Goal: Book appointment/travel/reservation

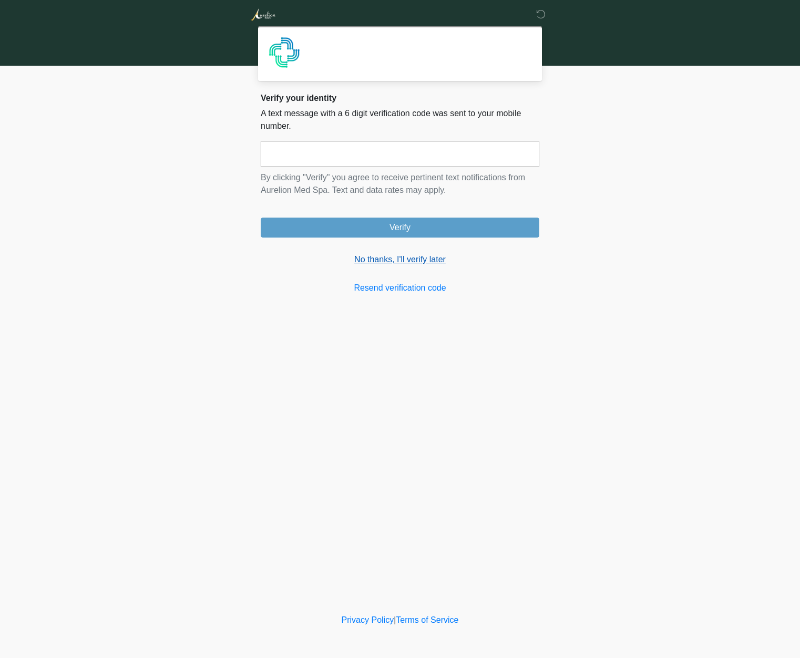
click at [379, 257] on link "No thanks, I'll verify later" at bounding box center [400, 259] width 279 height 13
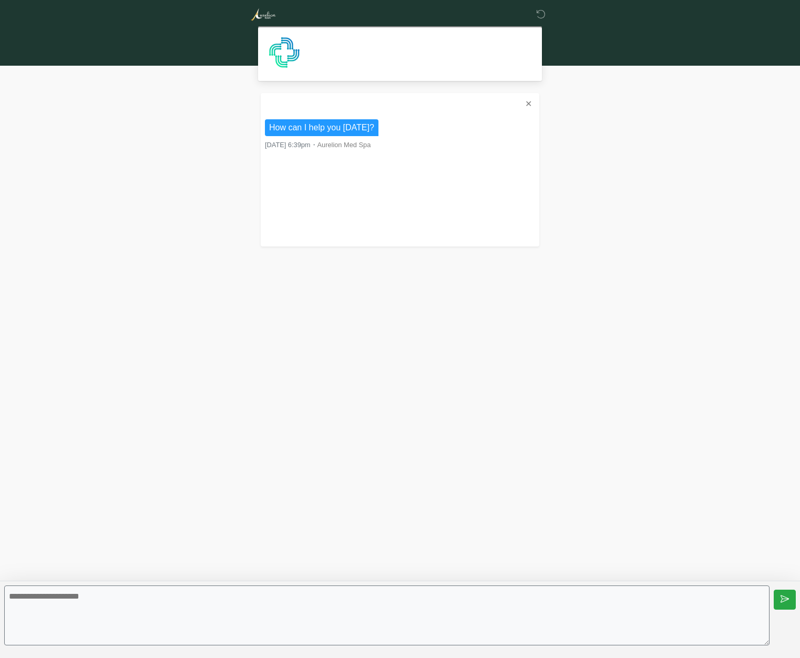
click at [236, 605] on textarea at bounding box center [387, 616] width 766 height 60
type textarea "**********"
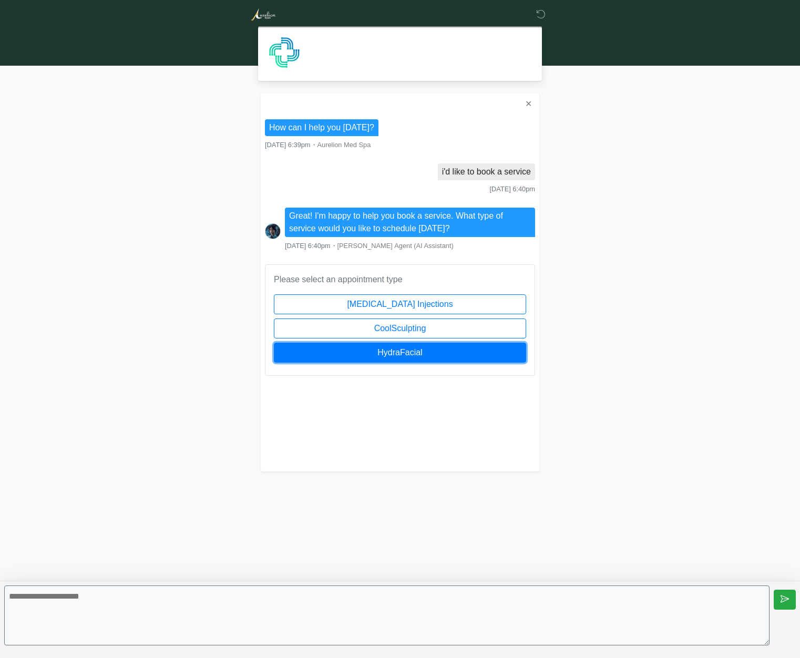
click at [420, 350] on button "HydraFacial" at bounding box center [400, 353] width 252 height 20
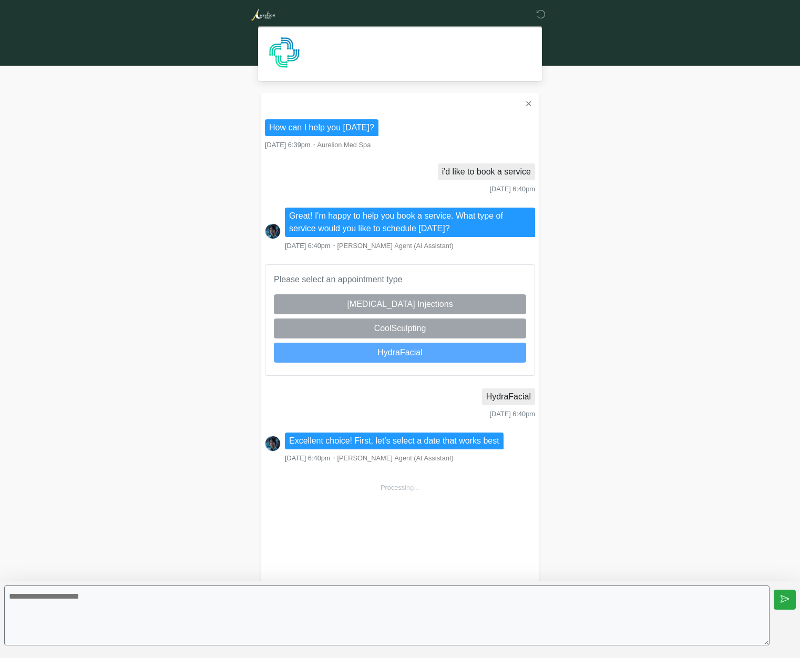
scroll to position [160, 0]
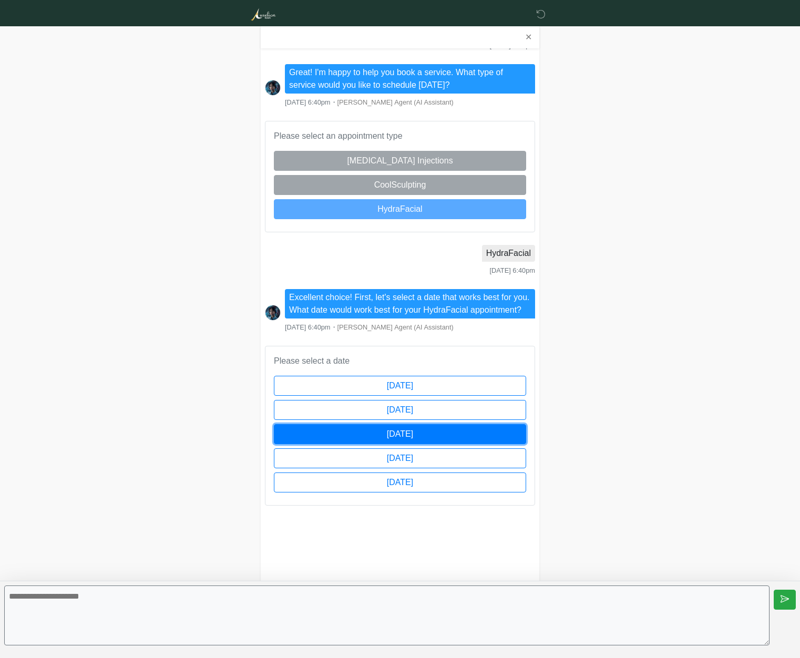
click at [421, 436] on button "[DATE]" at bounding box center [400, 434] width 252 height 20
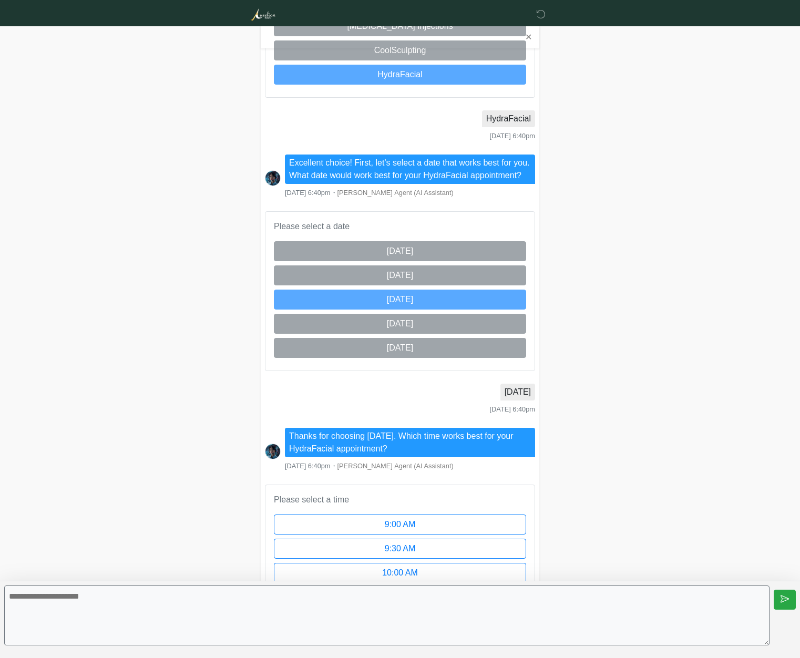
scroll to position [700, 0]
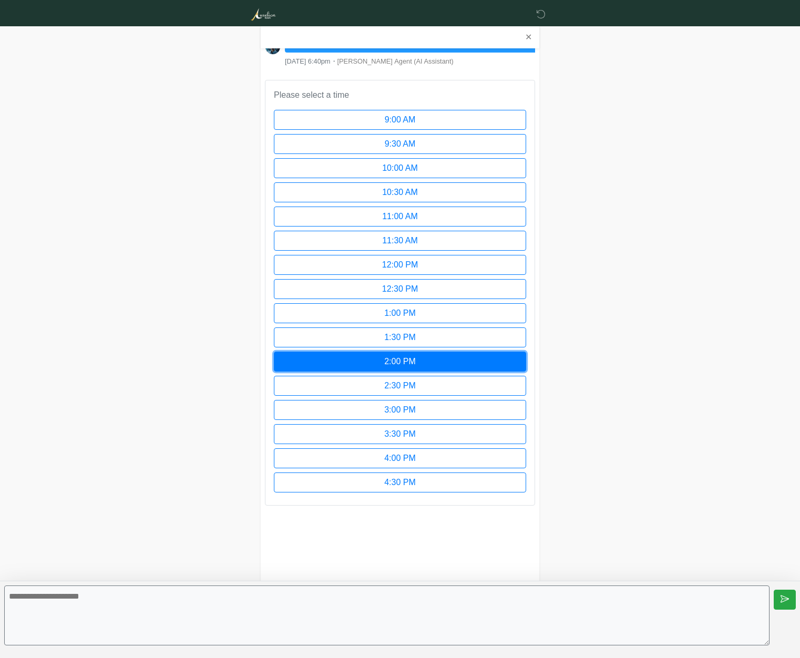
click at [413, 355] on button "2:00 PM" at bounding box center [400, 362] width 252 height 20
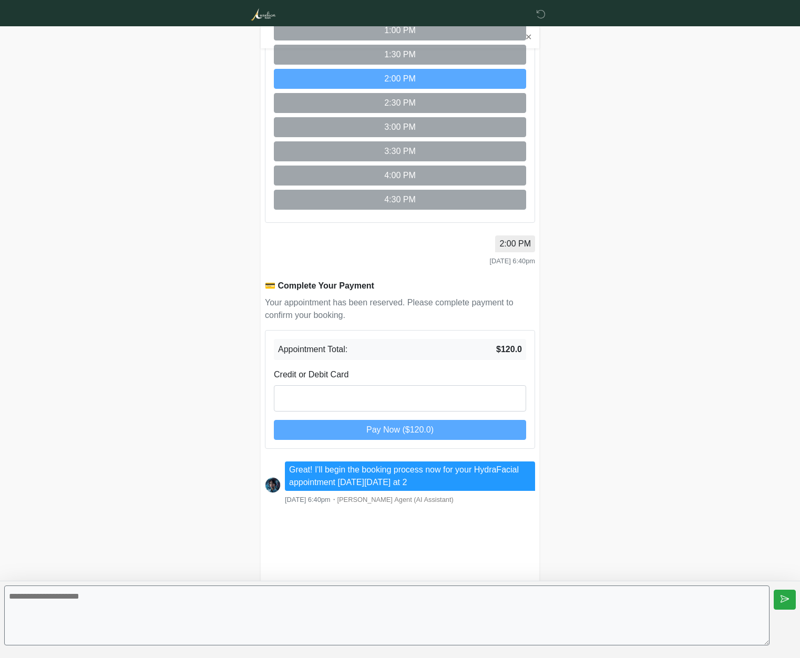
scroll to position [1021, 0]
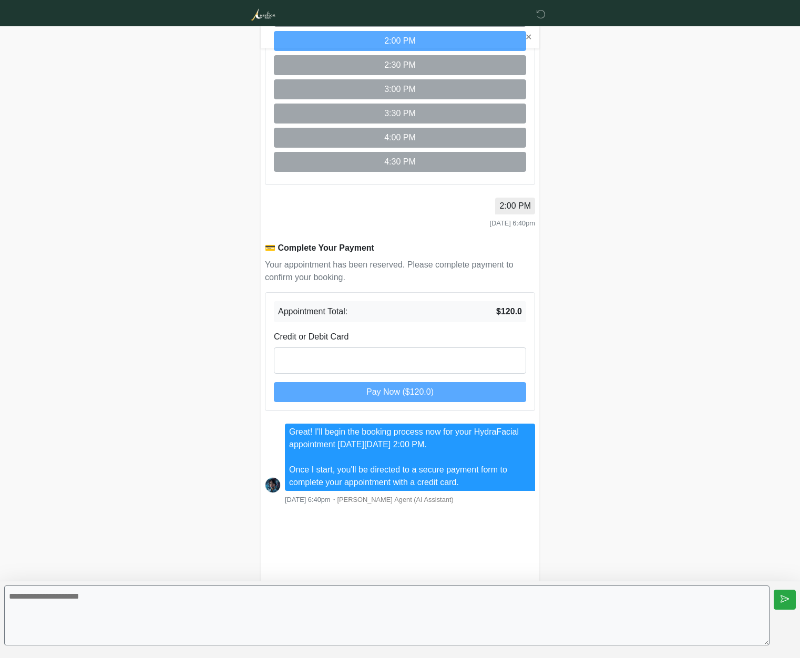
click at [286, 613] on textarea at bounding box center [387, 616] width 766 height 60
type textarea "**********"
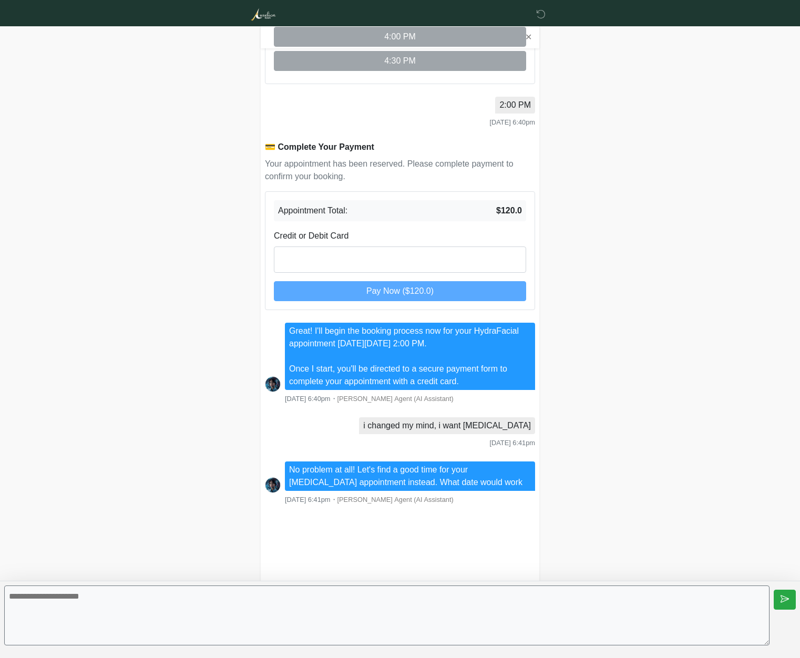
scroll to position [1122, 0]
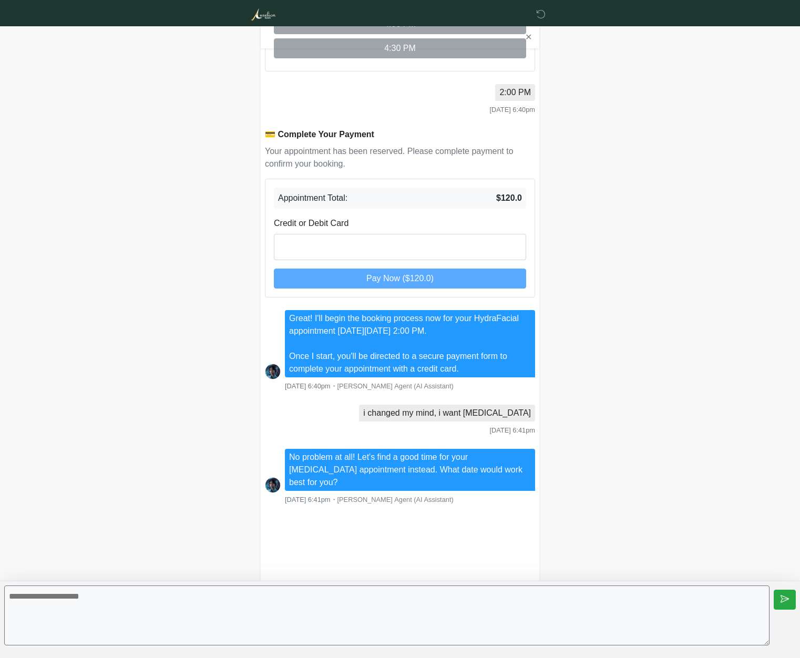
click at [398, 610] on textarea at bounding box center [387, 616] width 766 height 60
click at [329, 605] on textarea at bounding box center [387, 616] width 766 height 60
type textarea "******"
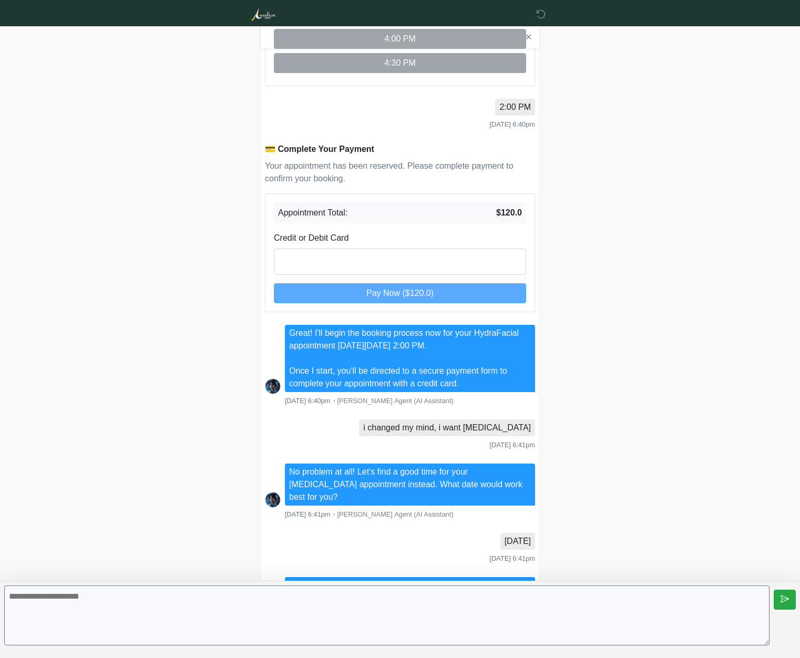
scroll to position [1106, 0]
click at [542, 16] on icon at bounding box center [540, 13] width 9 height 9
